Goal: Task Accomplishment & Management: Manage account settings

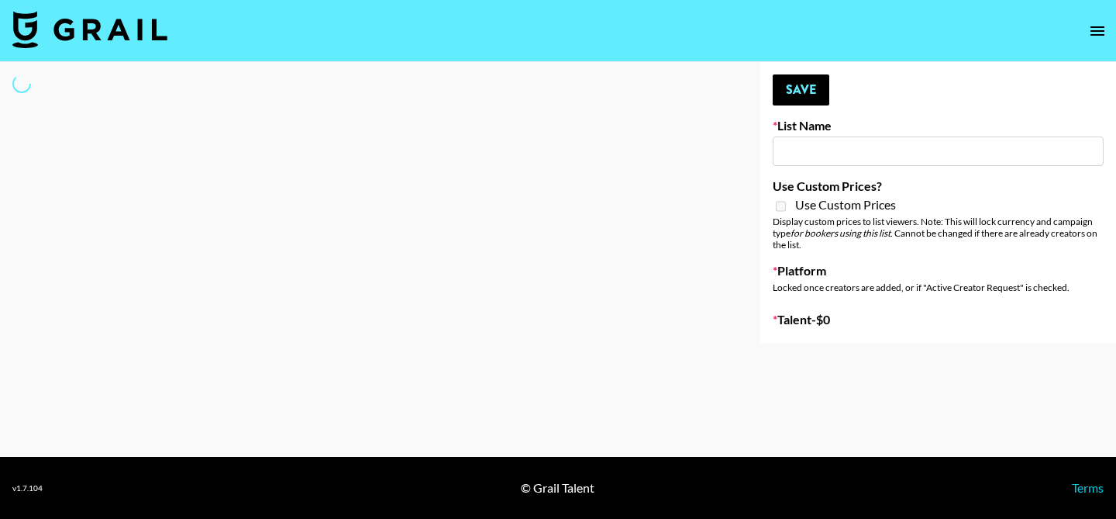
type input "Forever in a Day List"
select select "Song"
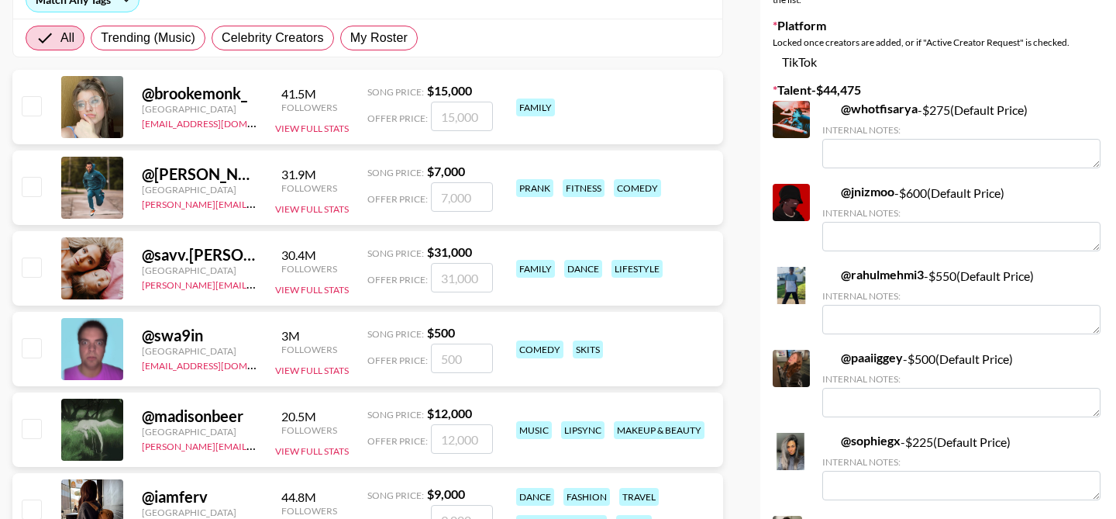
scroll to position [257, 0]
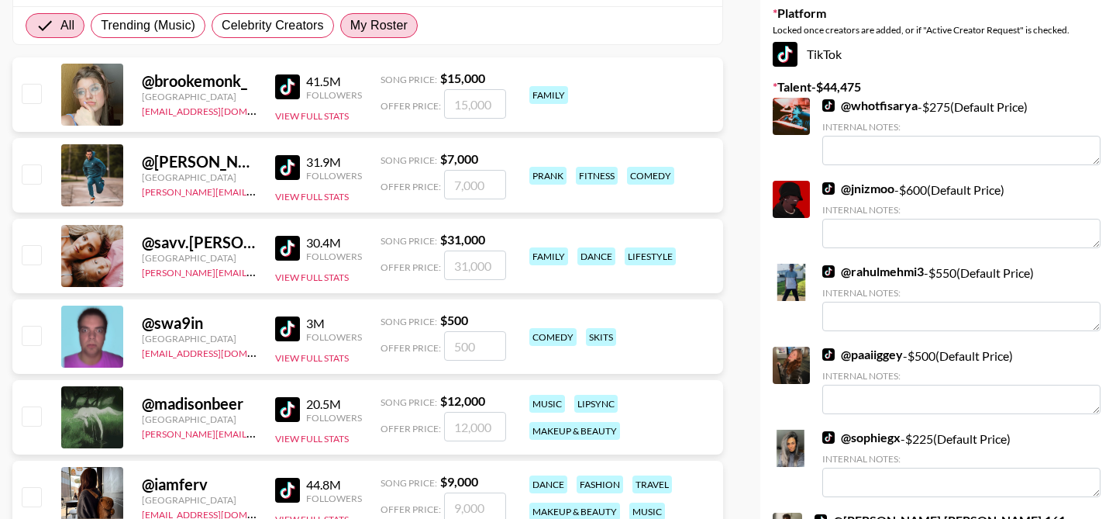
click at [390, 17] on span "My Roster" at bounding box center [378, 25] width 57 height 19
click at [350, 26] on input "My Roster" at bounding box center [350, 26] width 0 height 0
radio input "true"
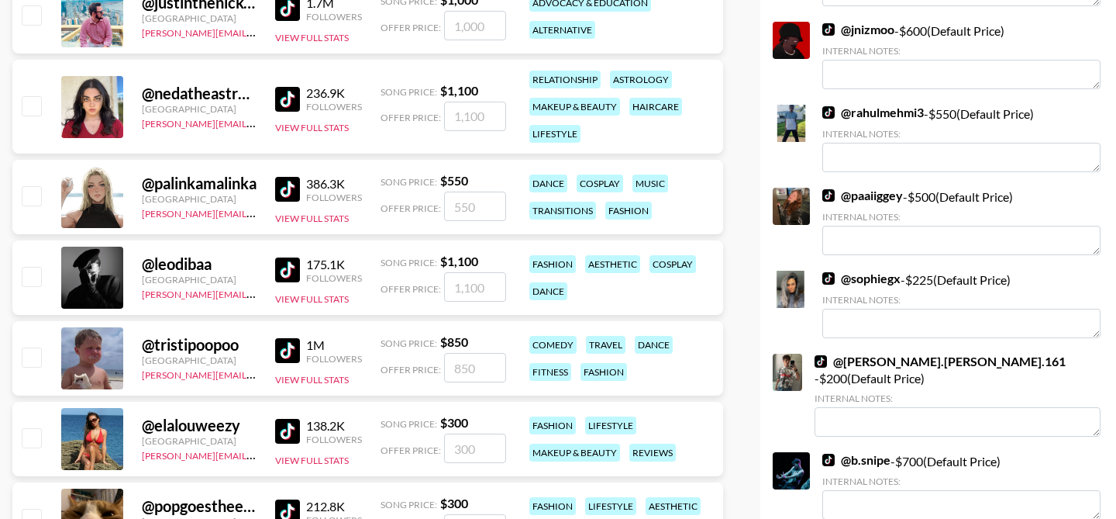
scroll to position [496, 0]
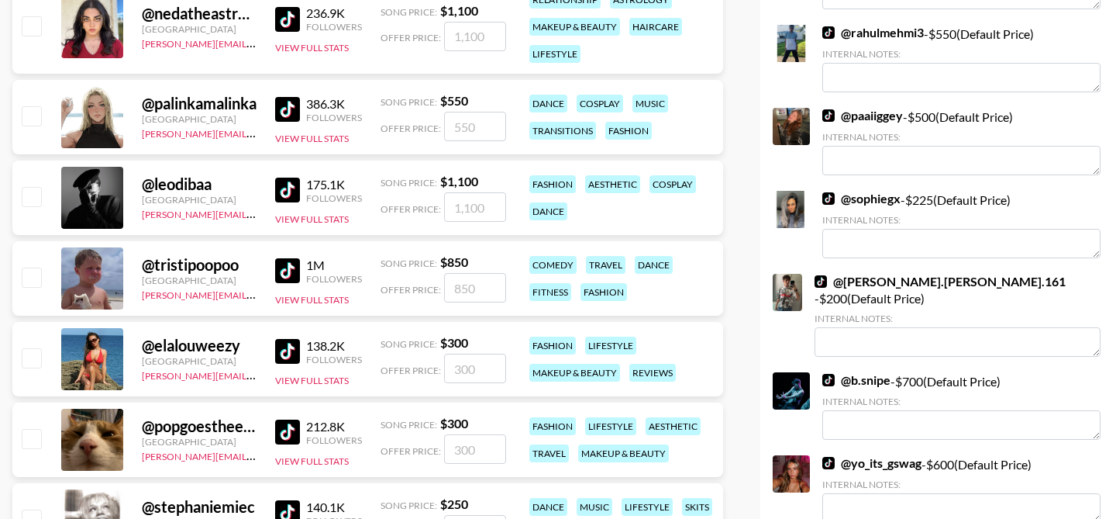
click at [39, 279] on input "checkbox" at bounding box center [31, 276] width 19 height 19
checkbox input "true"
type input "850"
click at [39, 368] on div at bounding box center [31, 359] width 24 height 26
click at [34, 361] on input "checkbox" at bounding box center [31, 357] width 19 height 19
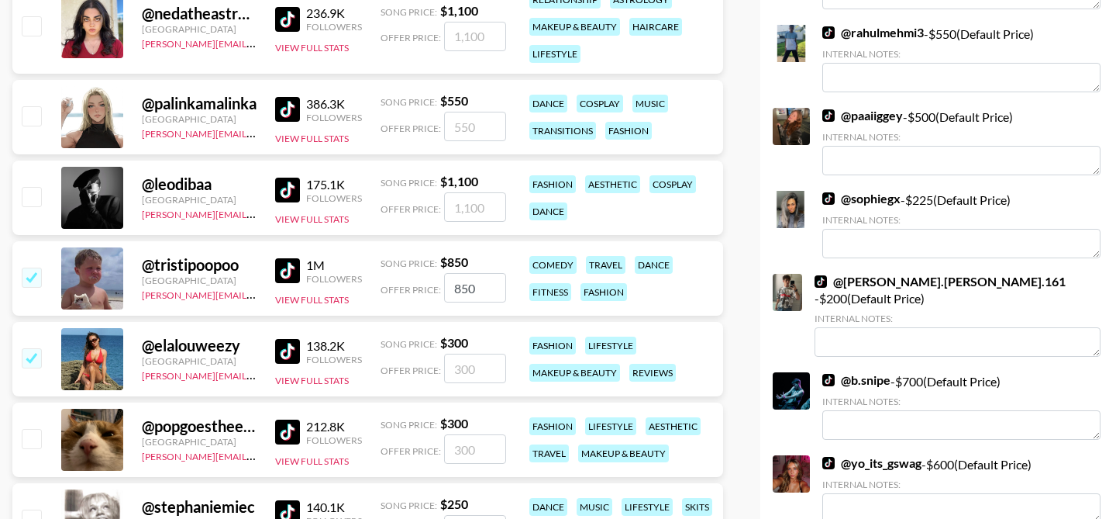
checkbox input "true"
type input "300"
click at [34, 434] on input "checkbox" at bounding box center [31, 438] width 19 height 19
checkbox input "true"
type input "300"
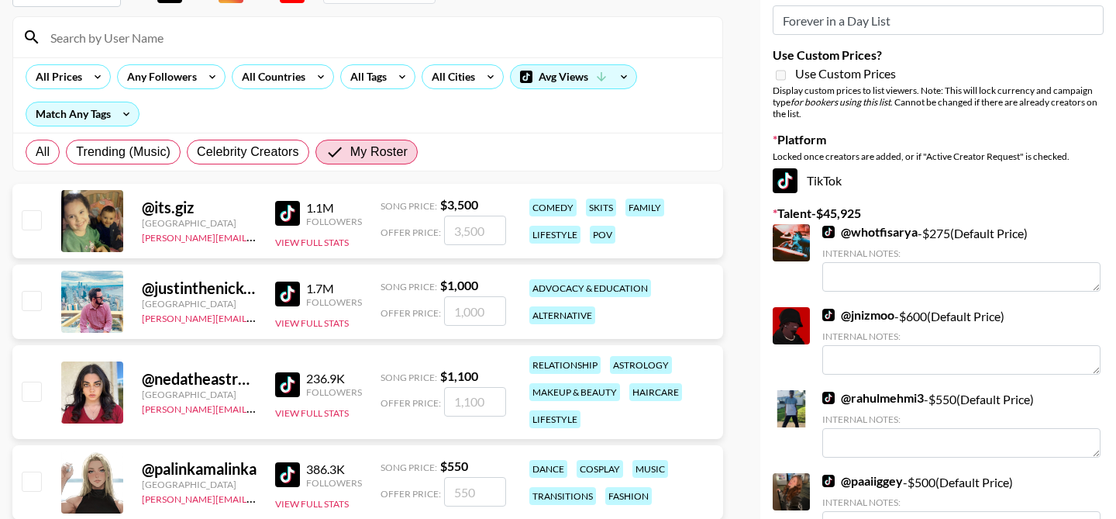
scroll to position [0, 0]
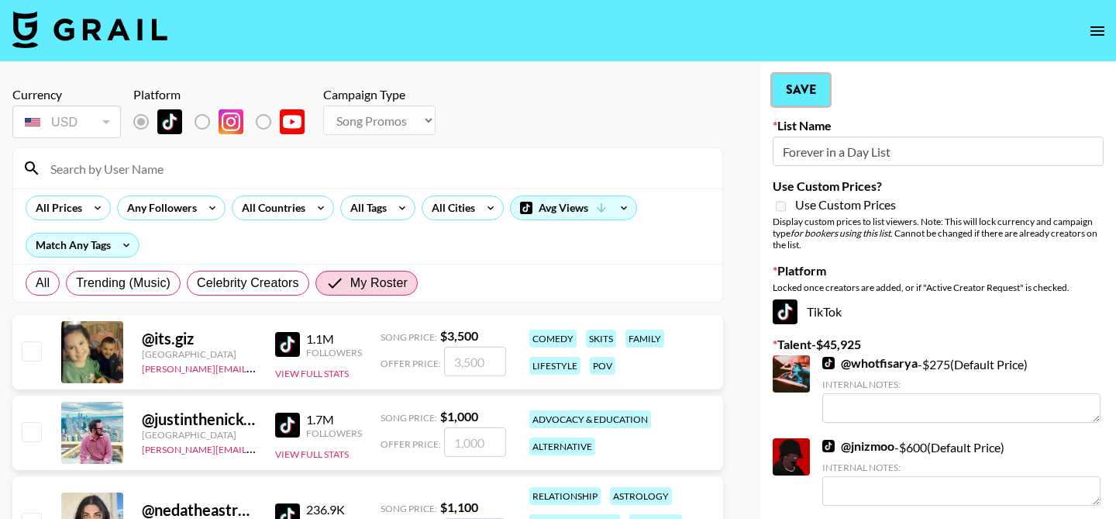
click at [822, 104] on button "Save" at bounding box center [801, 89] width 57 height 31
radio input "true"
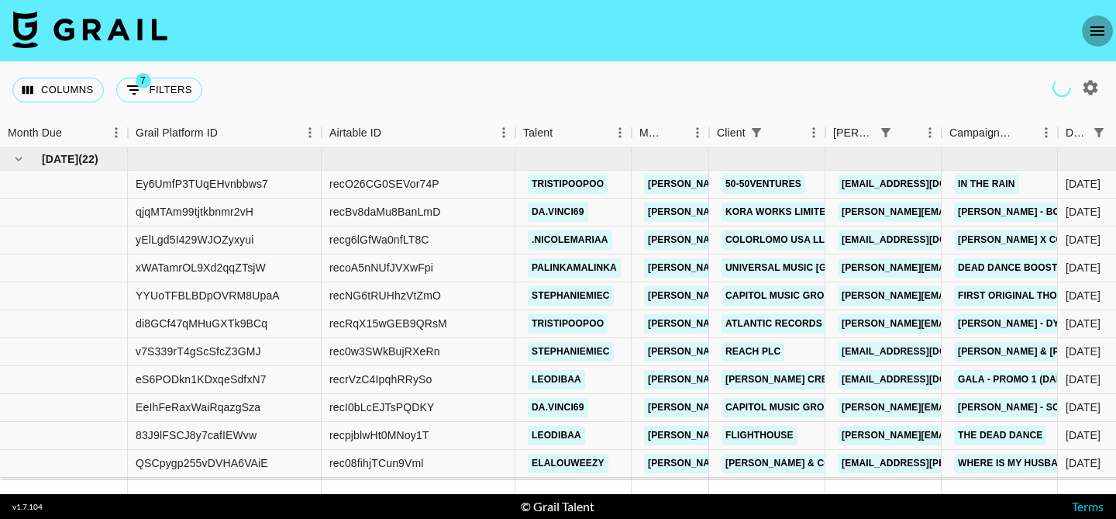
click at [1091, 22] on icon "open drawer" at bounding box center [1097, 31] width 19 height 19
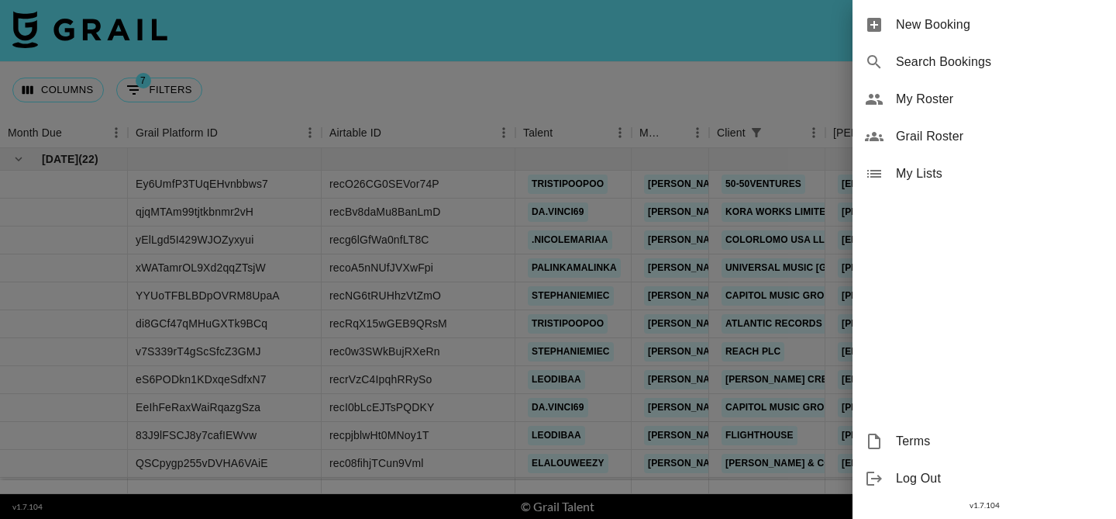
click at [939, 97] on span "My Roster" at bounding box center [1000, 99] width 208 height 19
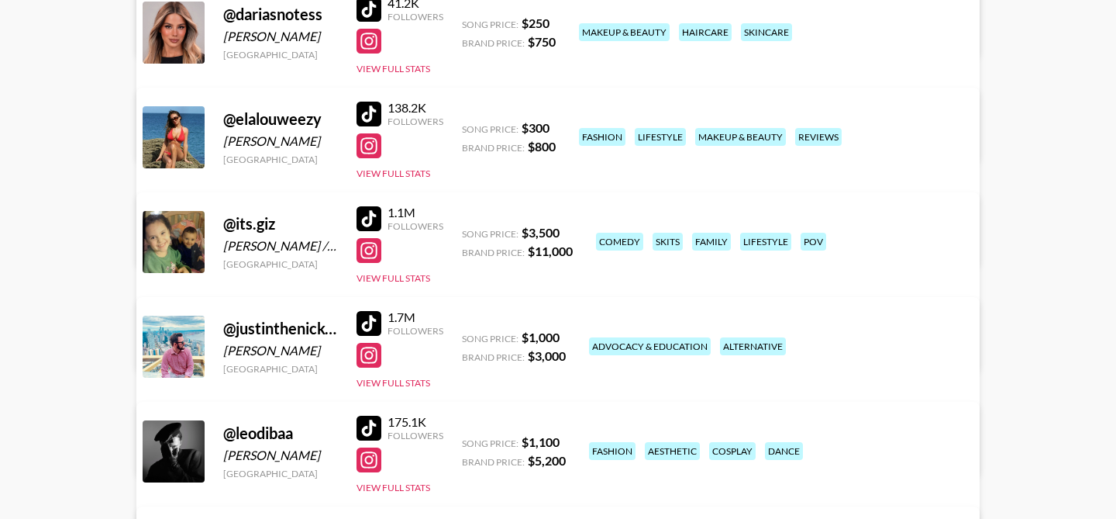
scroll to position [464, 0]
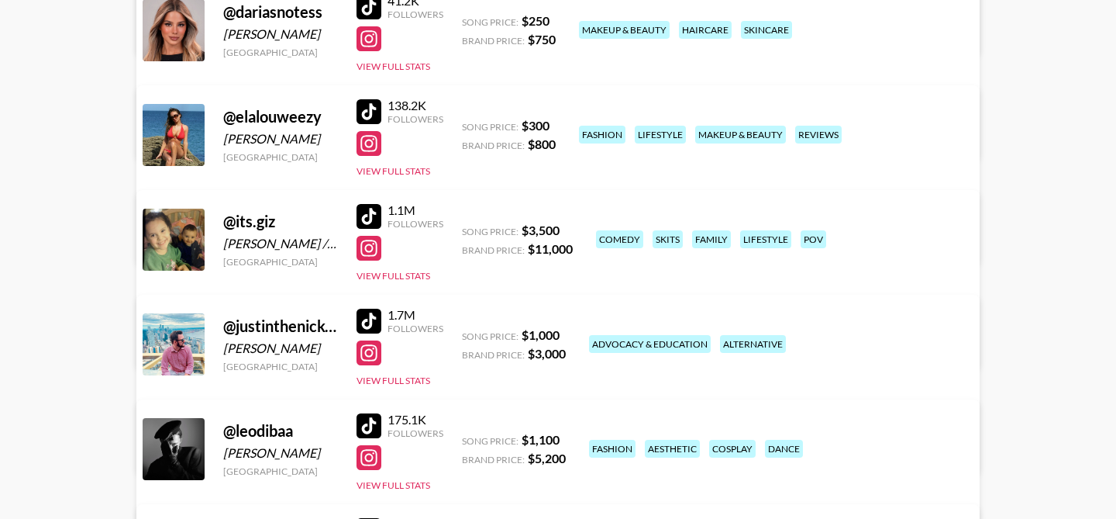
click at [281, 254] on div "@ its.giz Gizem Ozdemir / Kerem Ozdemir United States" at bounding box center [280, 240] width 115 height 56
click at [564, 334] on link "View/Edit Details" at bounding box center [363, 342] width 399 height 16
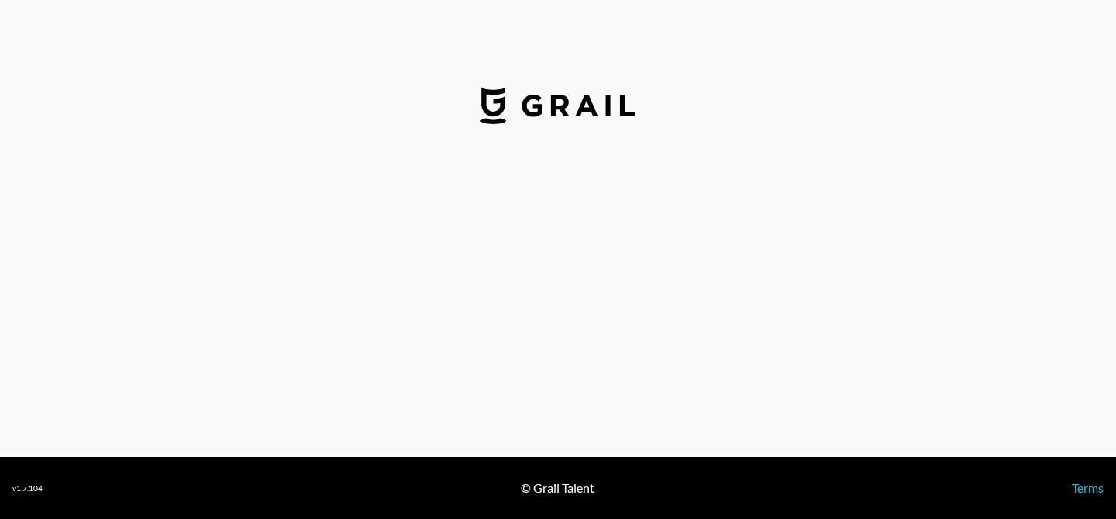
select select "USD"
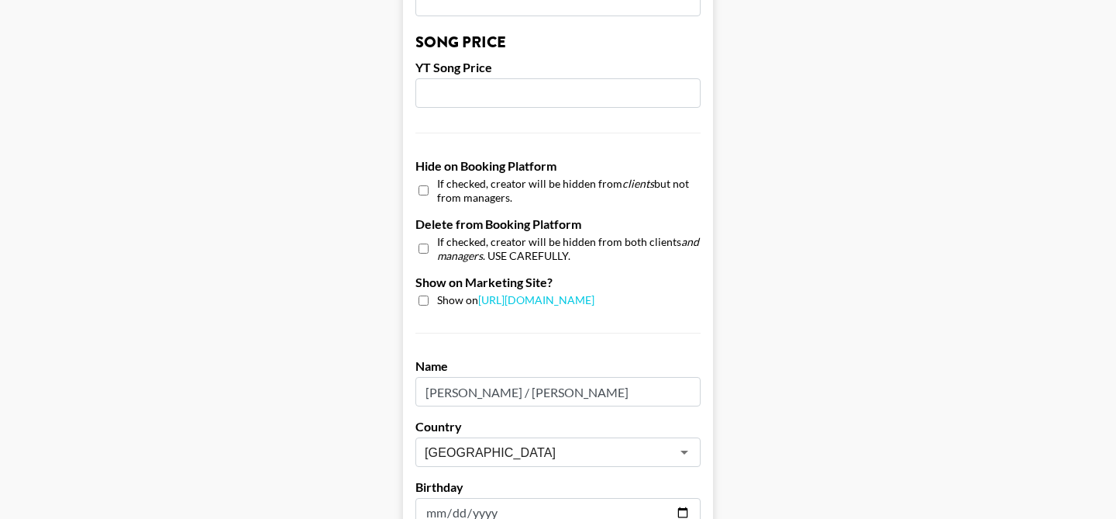
scroll to position [1364, 0]
